Goal: Transaction & Acquisition: Register for event/course

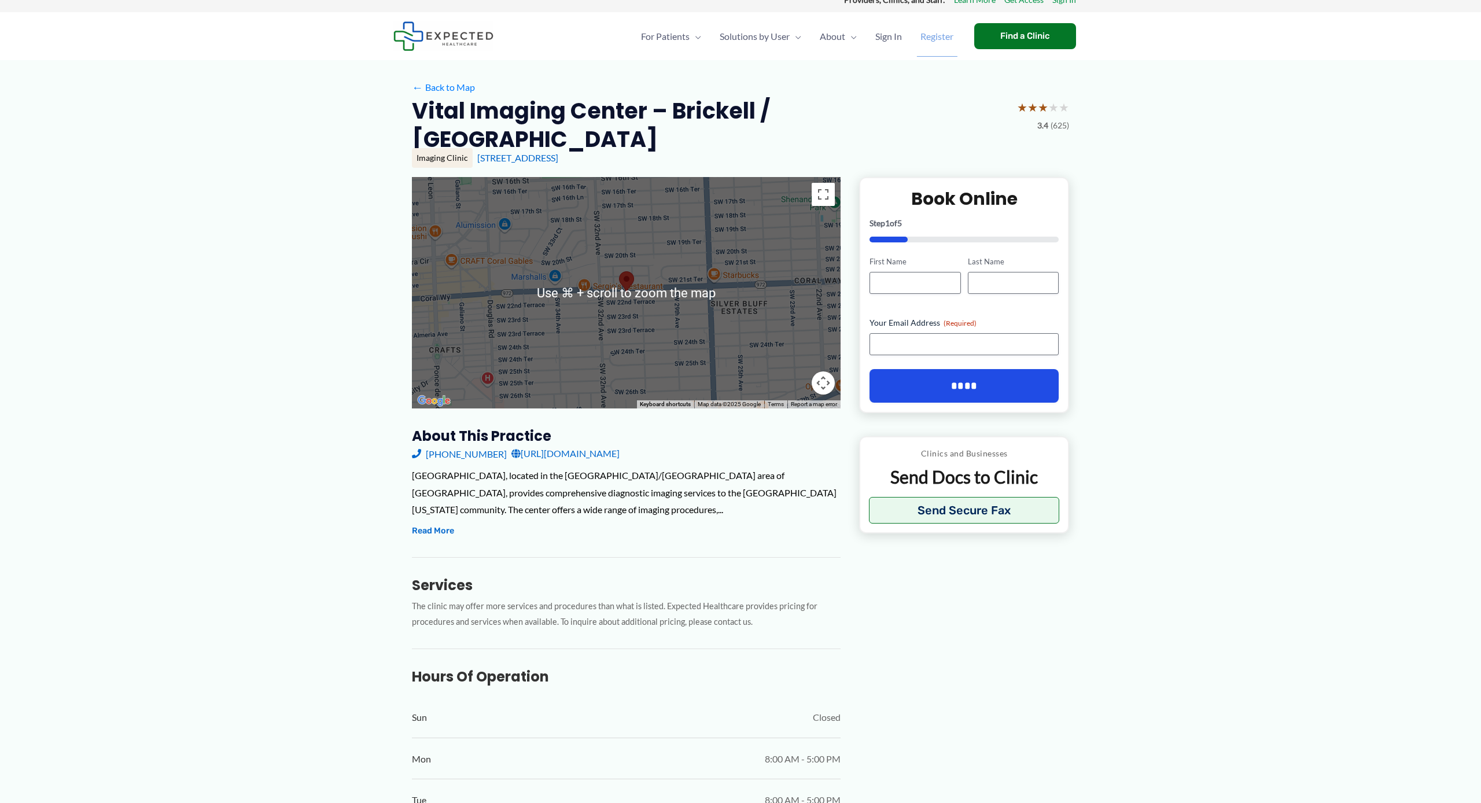
scroll to position [10, 0]
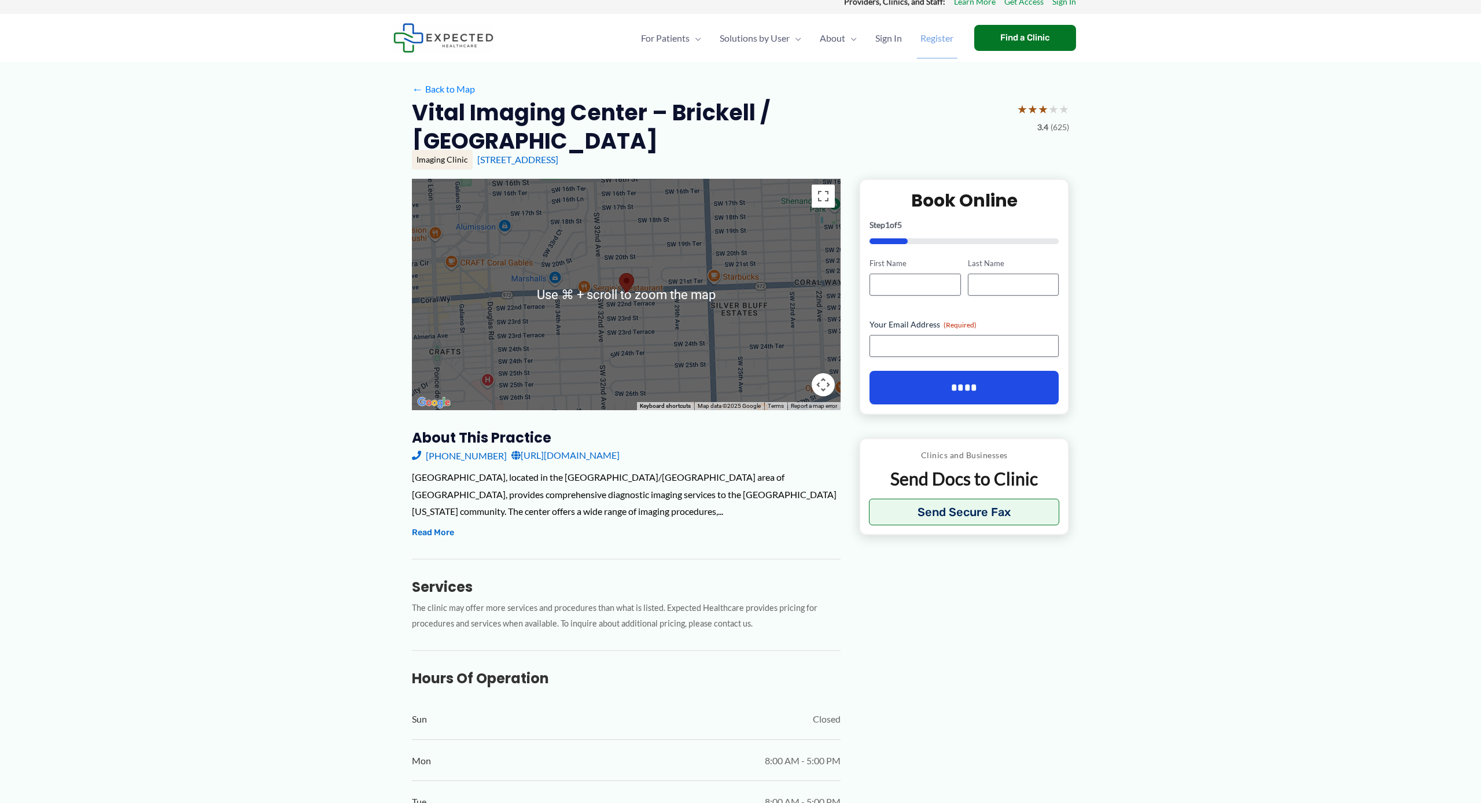
click at [924, 38] on span "Register" at bounding box center [936, 38] width 33 height 40
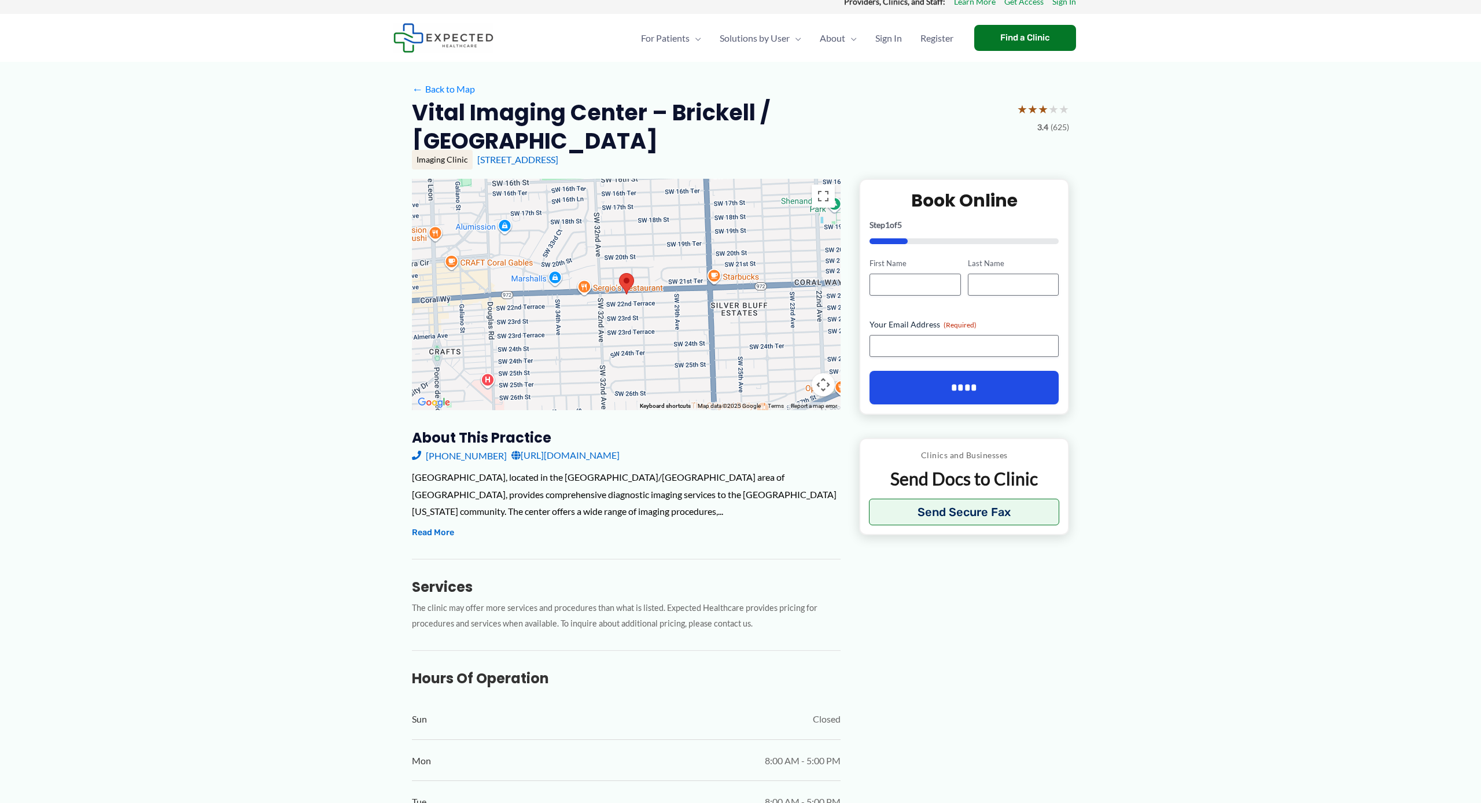
drag, startPoint x: 433, startPoint y: 87, endPoint x: 499, endPoint y: 101, distance: 67.3
click at [433, 87] on link "← Back to Map" at bounding box center [443, 88] width 63 height 17
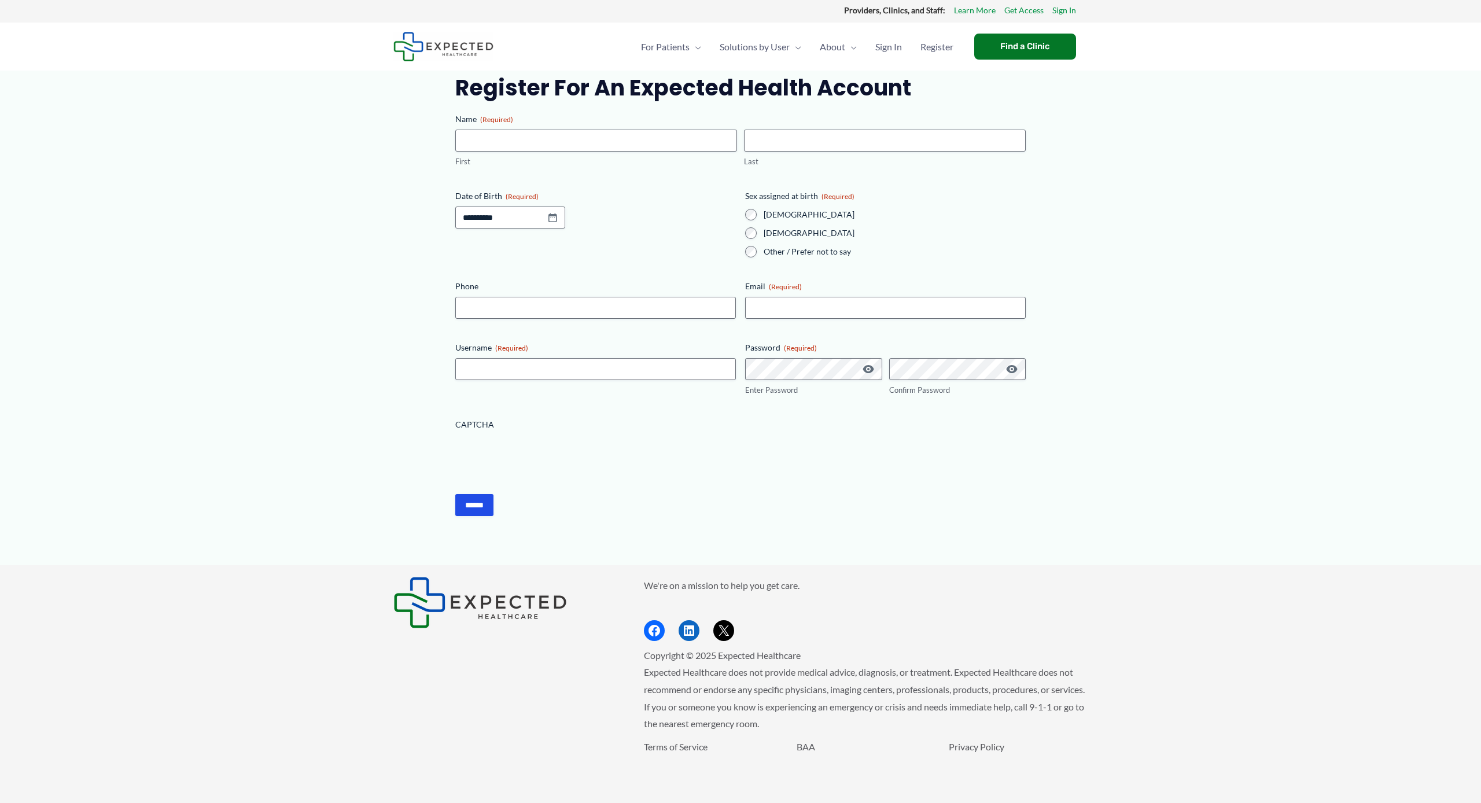
scroll to position [2, 0]
click at [34, 43] on div "For Patients Menu Toggle How does Expected work? Medical Records Navigator Reso…" at bounding box center [740, 46] width 1481 height 48
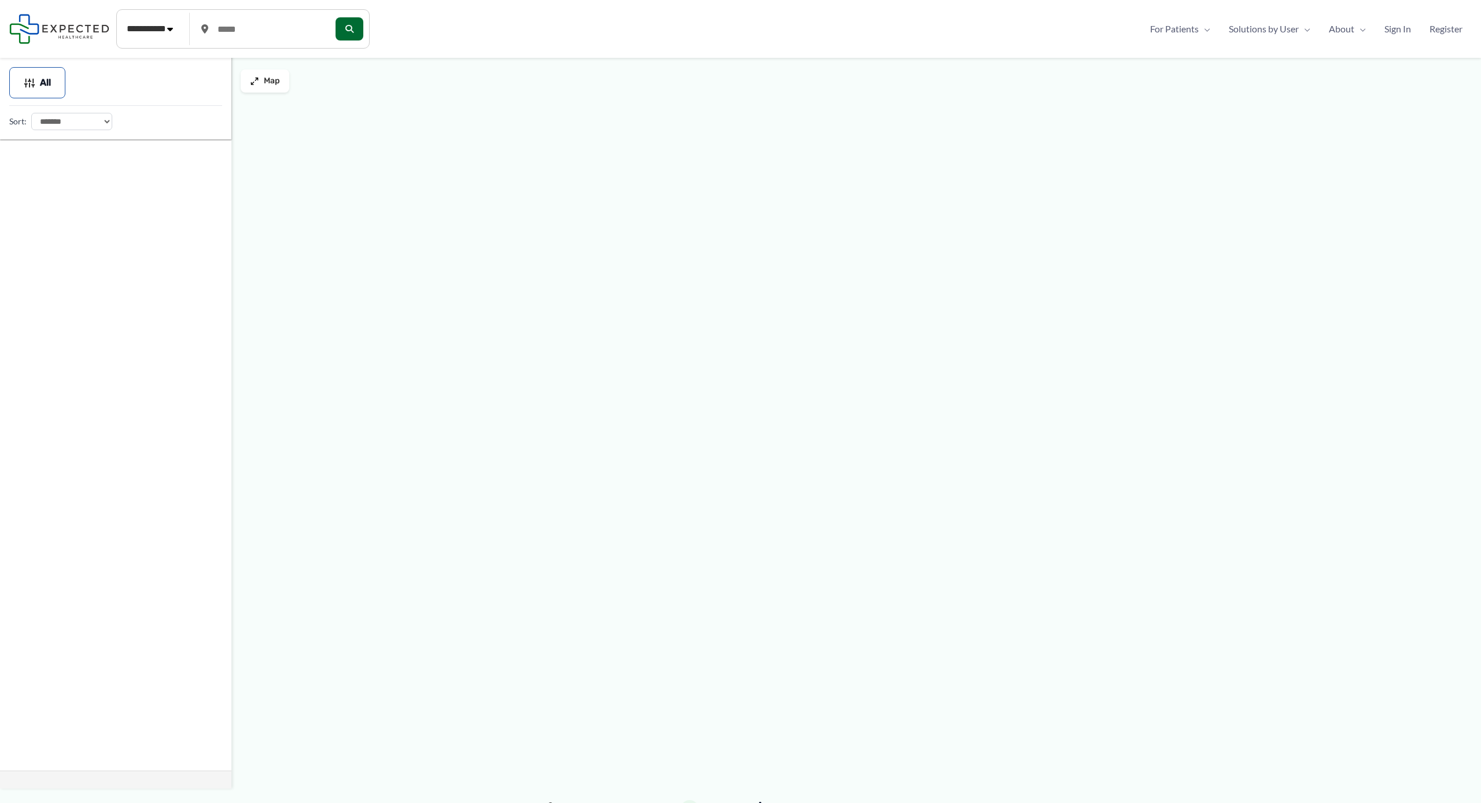
type input "*****"
